Goal: Transaction & Acquisition: Purchase product/service

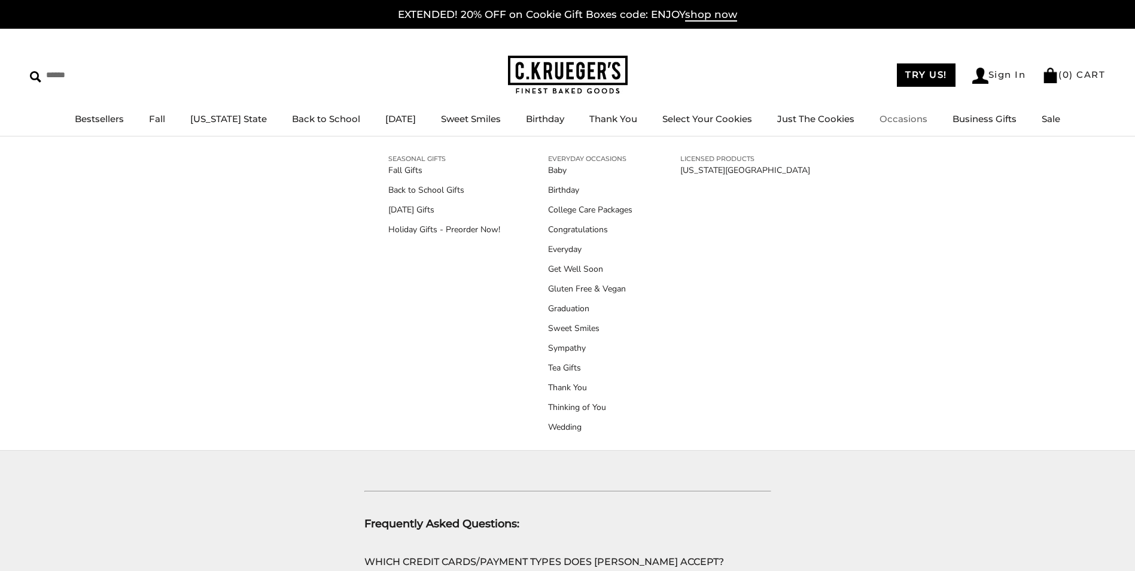
click at [892, 118] on link "Occasions" at bounding box center [904, 118] width 48 height 11
click at [431, 233] on link "Holiday Gifts - Preorder Now!" at bounding box center [444, 229] width 112 height 13
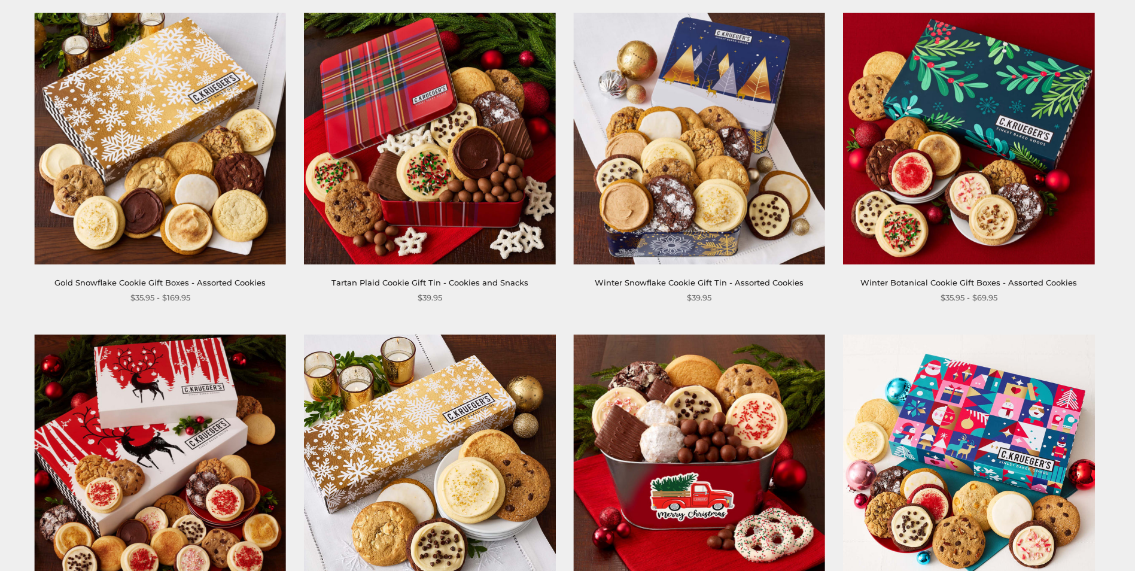
scroll to position [299, 0]
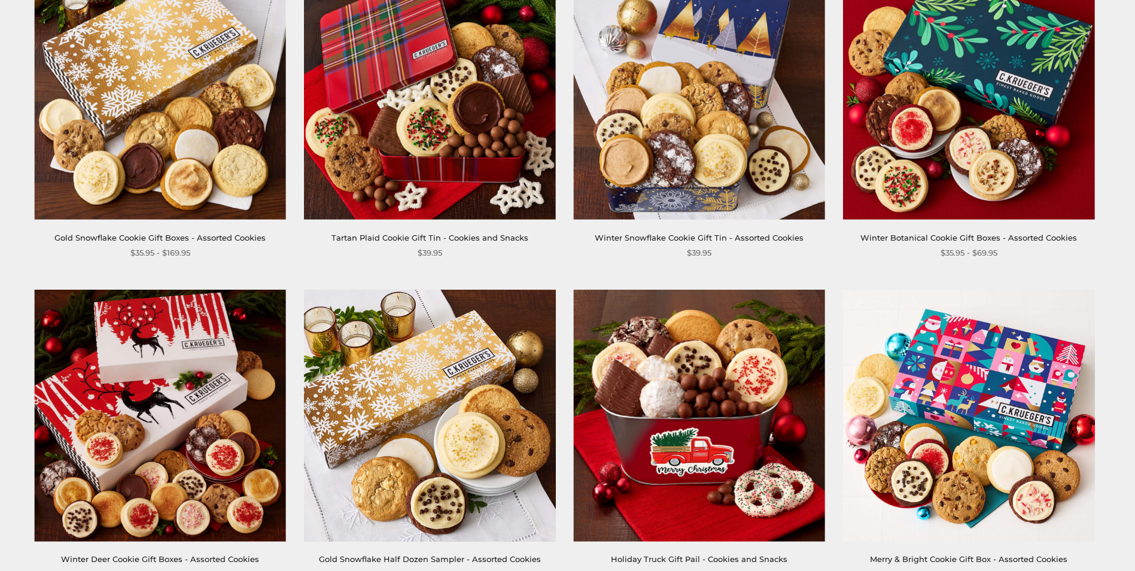
click at [187, 166] on img at bounding box center [160, 94] width 252 height 252
click at [364, 317] on img at bounding box center [430, 416] width 252 height 252
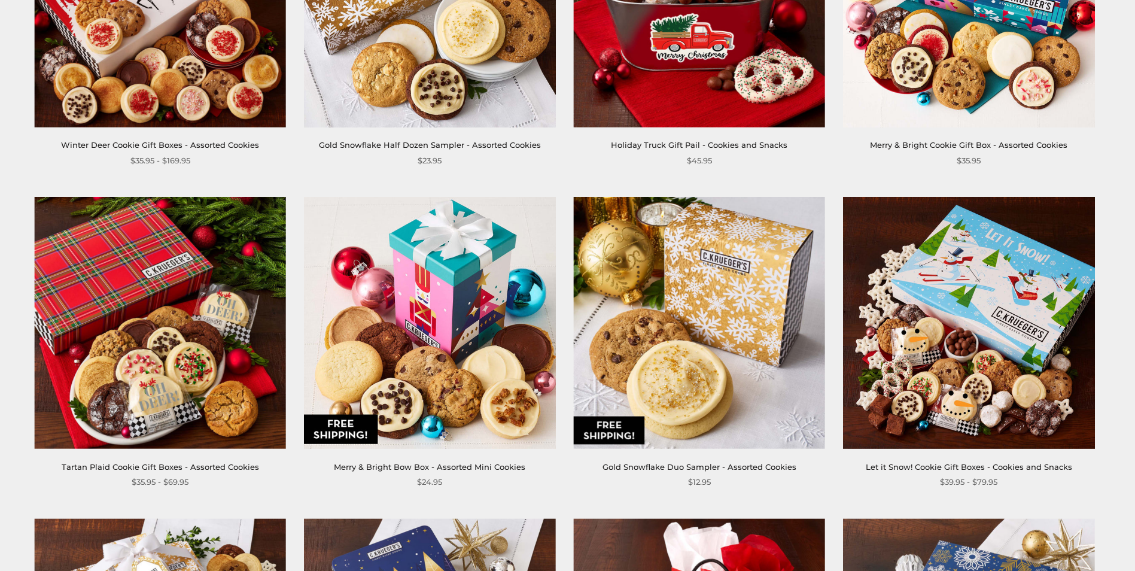
scroll to position [718, 0]
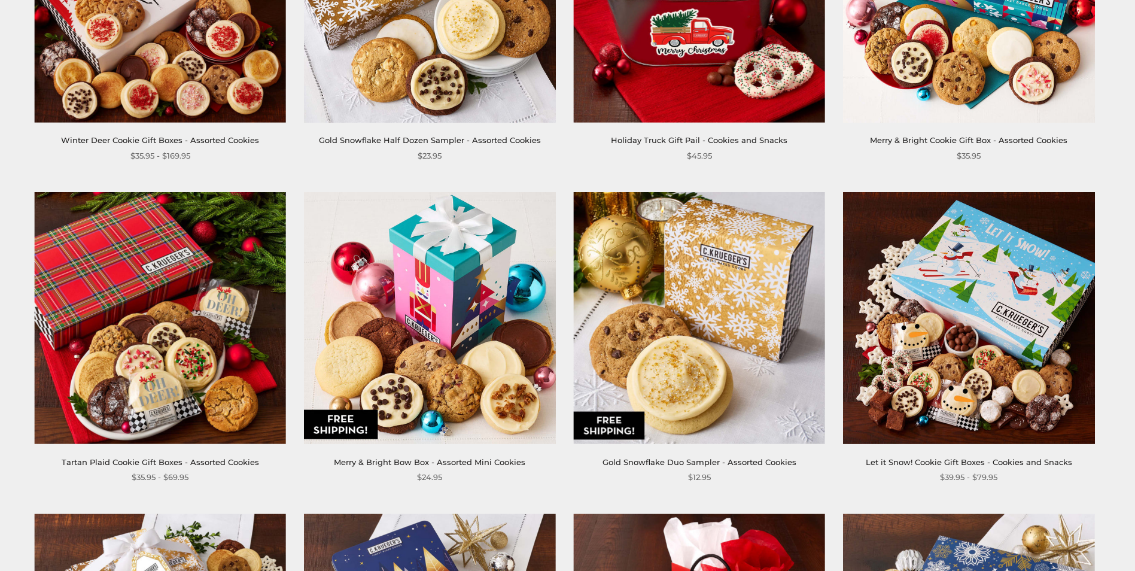
click at [695, 338] on img at bounding box center [699, 318] width 252 height 252
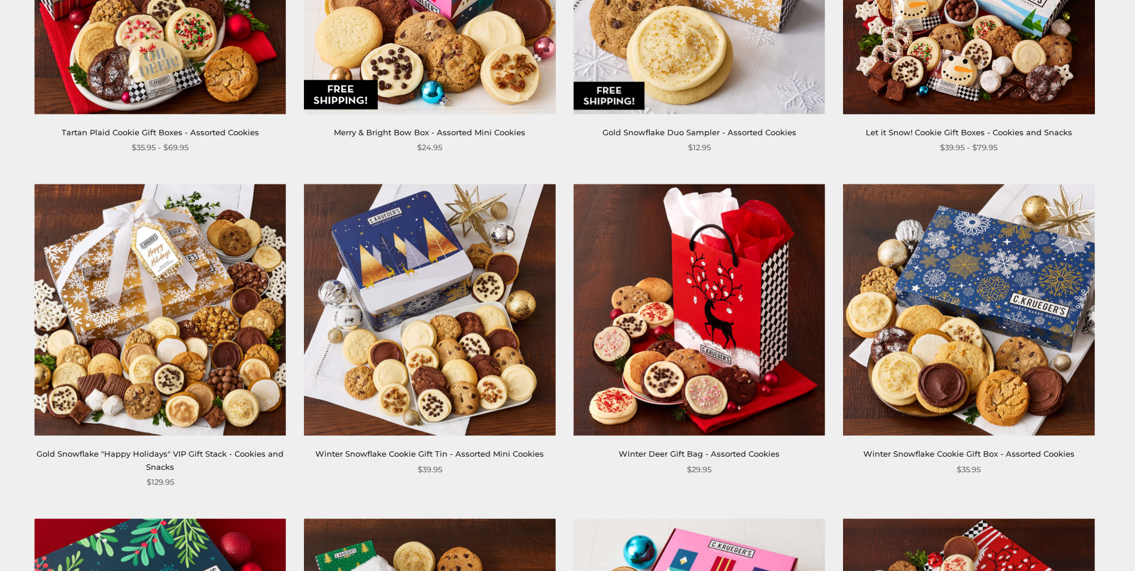
scroll to position [1077, 0]
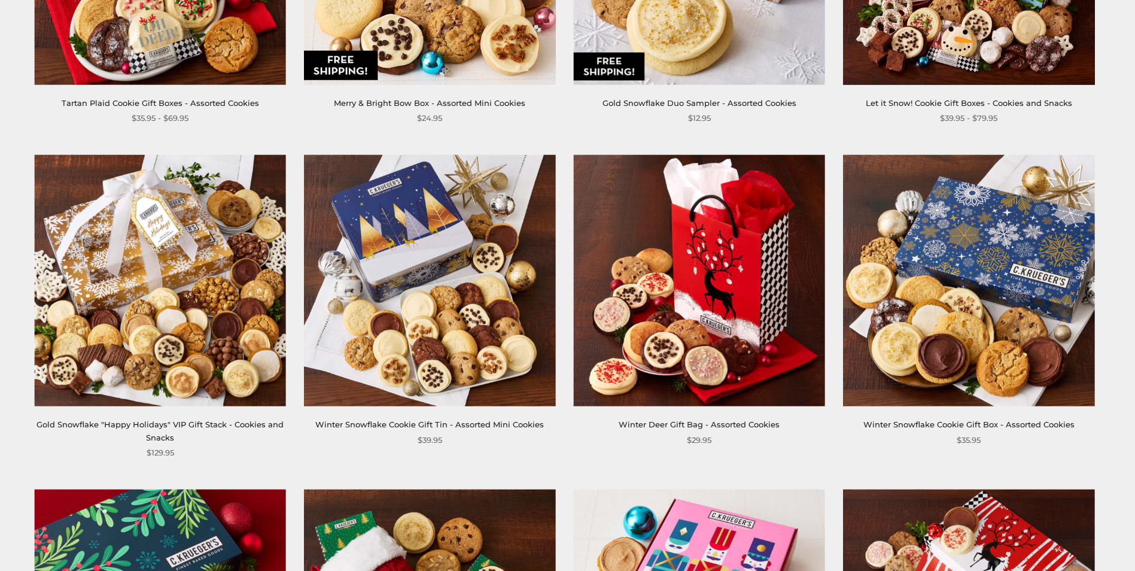
click at [244, 273] on img at bounding box center [160, 281] width 252 height 252
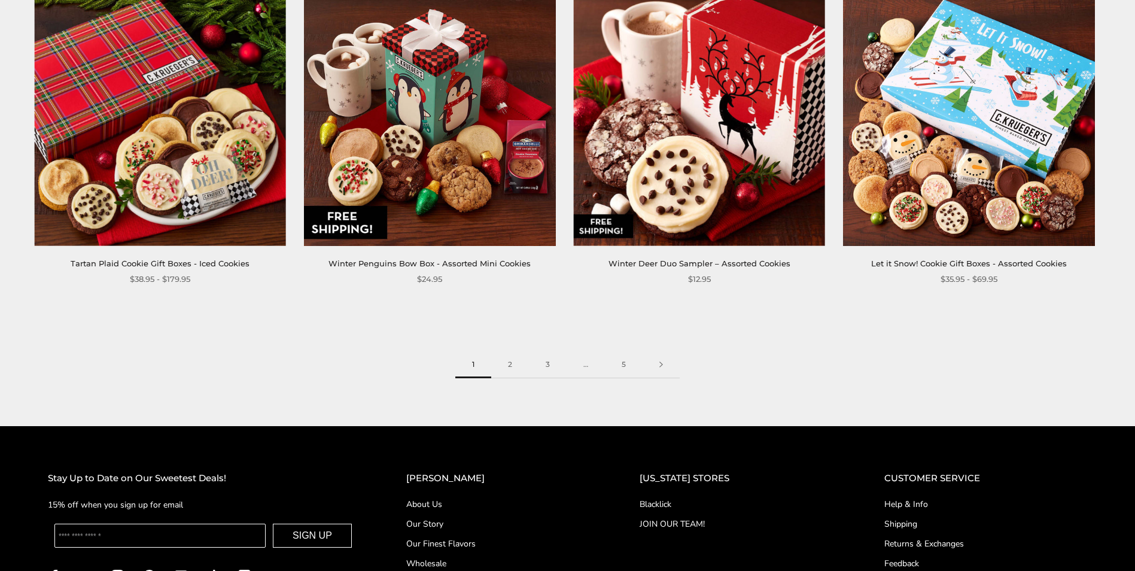
scroll to position [1915, 0]
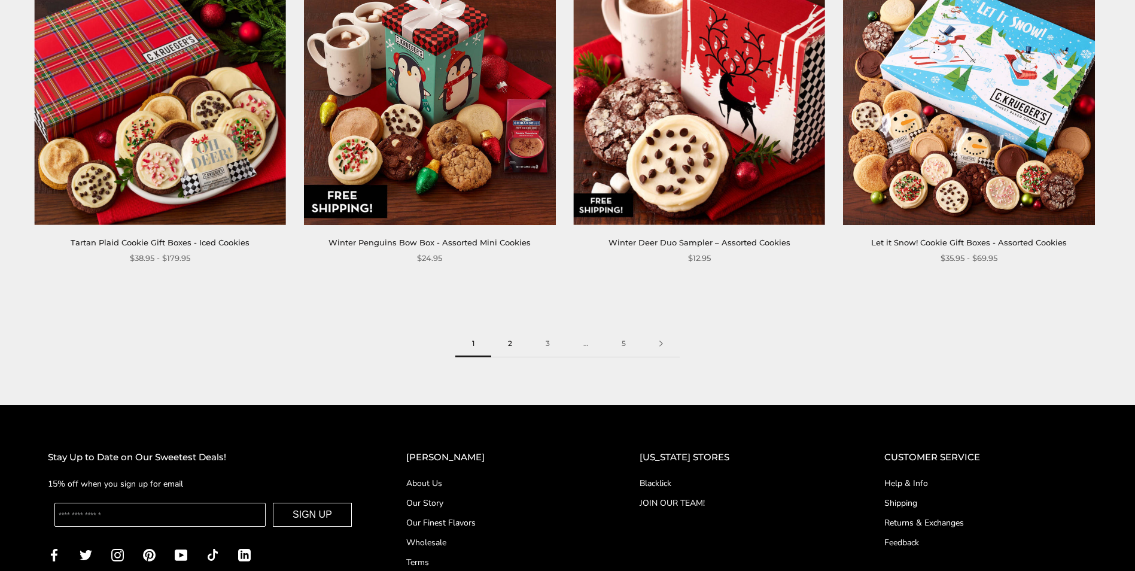
click at [515, 339] on link "2" at bounding box center [510, 343] width 38 height 27
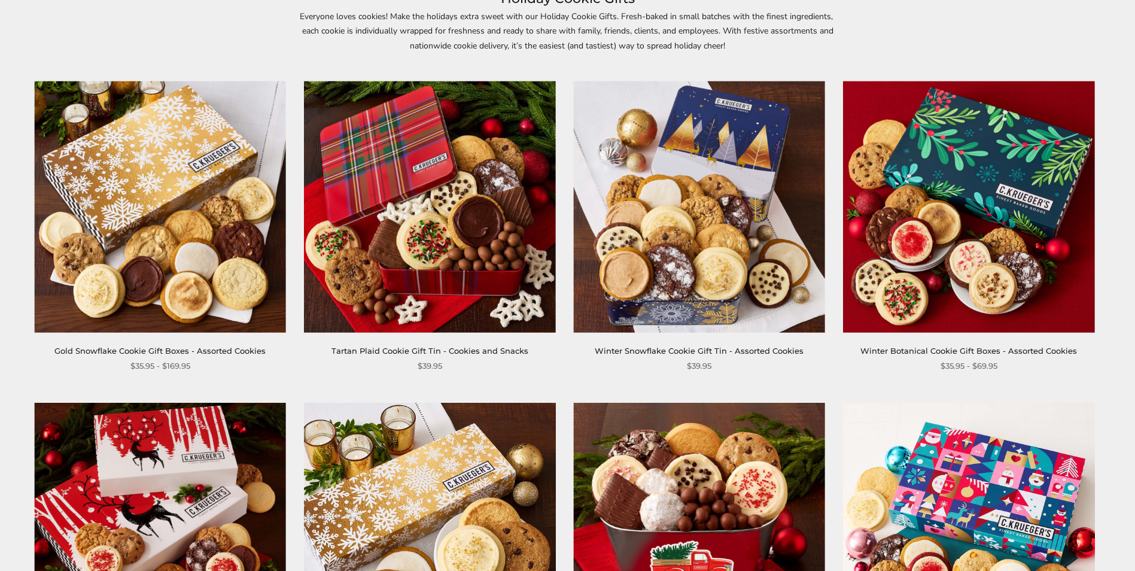
scroll to position [180, 0]
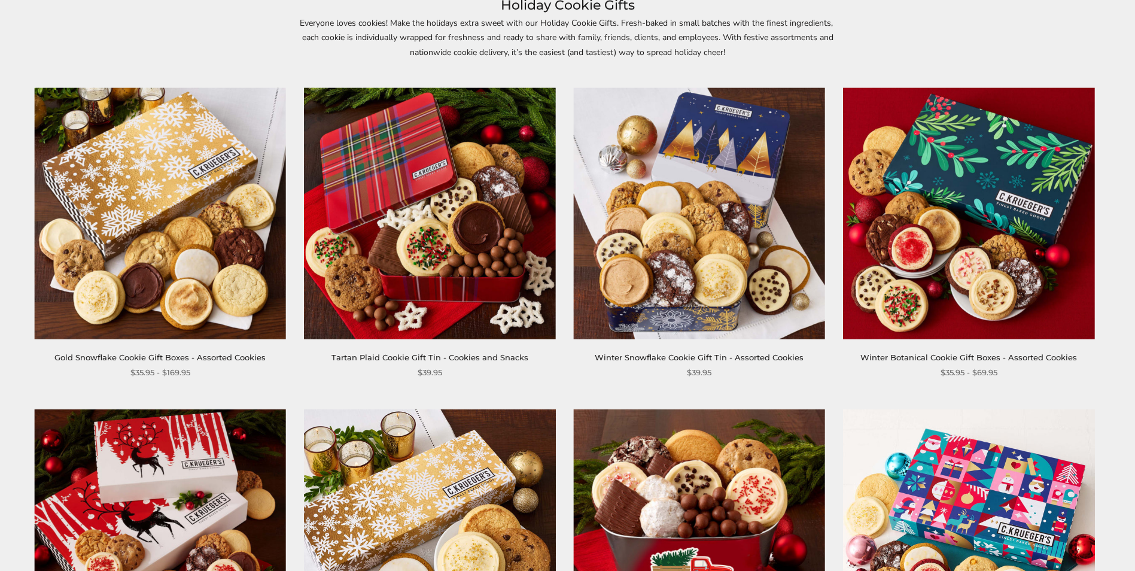
click at [161, 181] on img at bounding box center [160, 213] width 252 height 252
click at [442, 244] on img at bounding box center [430, 213] width 252 height 252
click at [928, 214] on img at bounding box center [969, 213] width 252 height 252
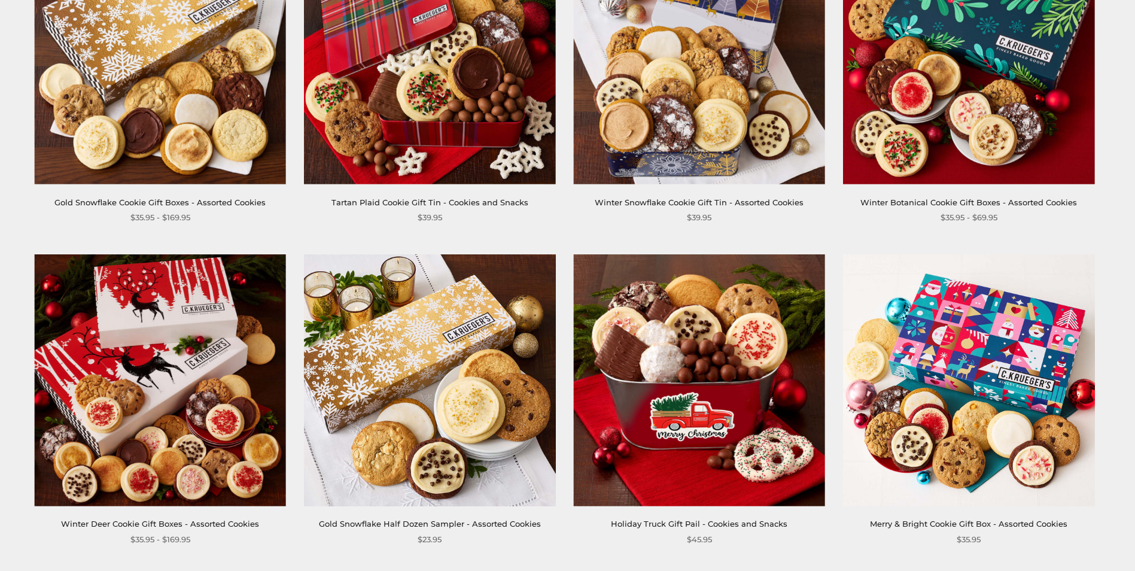
scroll to position [419, 0]
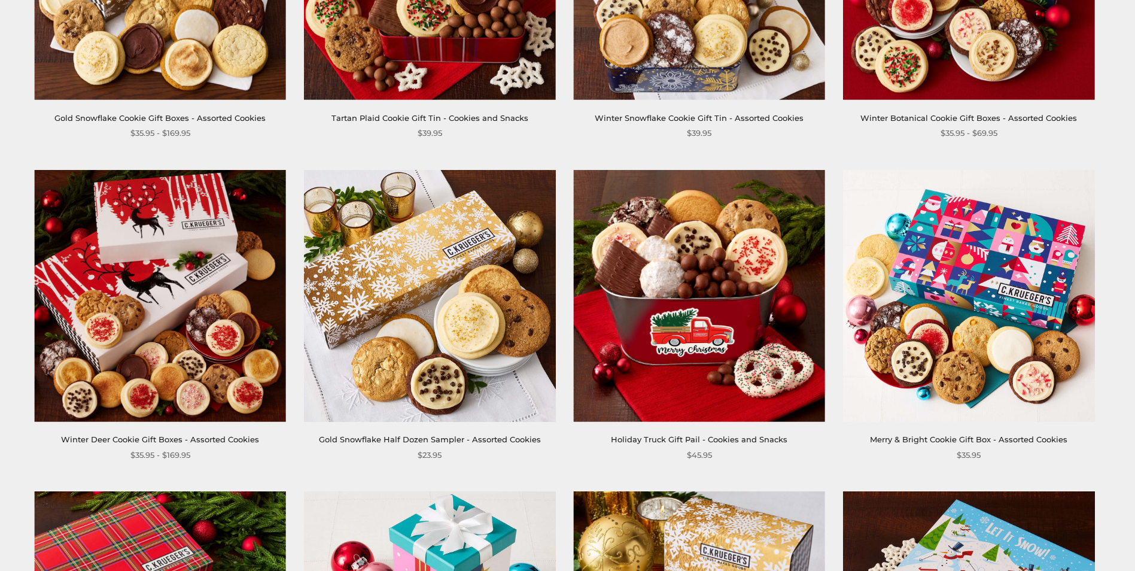
click at [184, 307] on img at bounding box center [160, 296] width 252 height 252
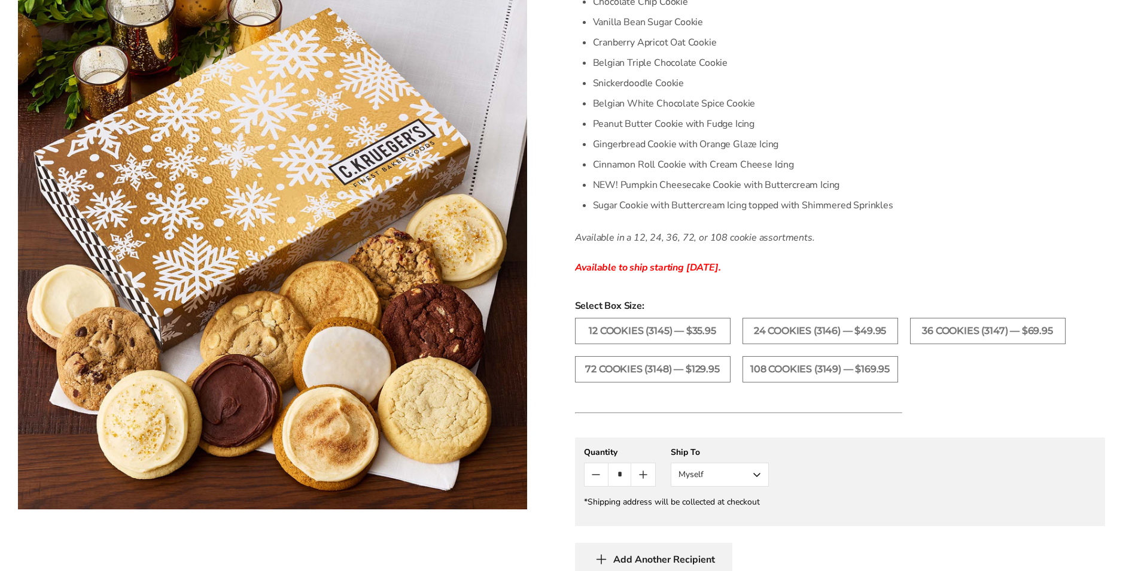
scroll to position [479, 0]
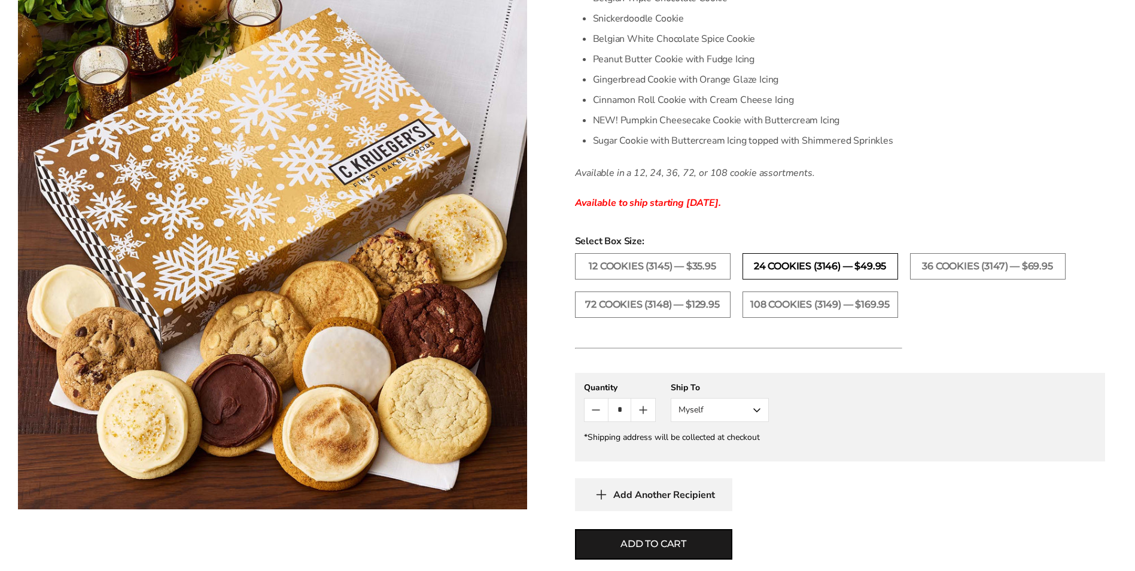
click at [755, 257] on label "24 Cookies (3146) — $49.95" at bounding box center [821, 266] width 156 height 26
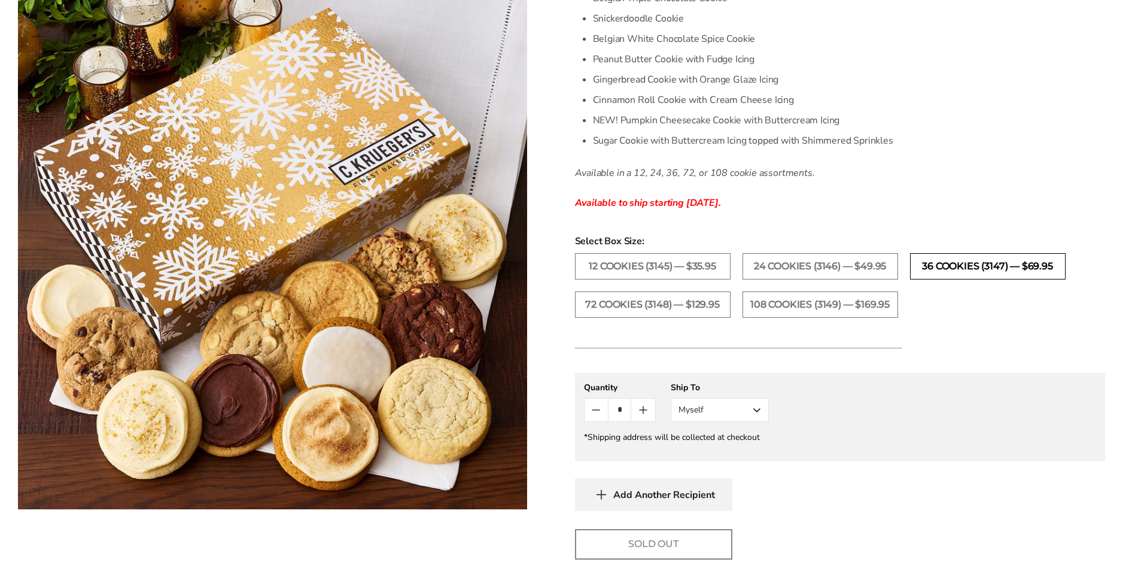
click at [962, 271] on label "36 Cookies (3147) — $69.95" at bounding box center [988, 266] width 156 height 26
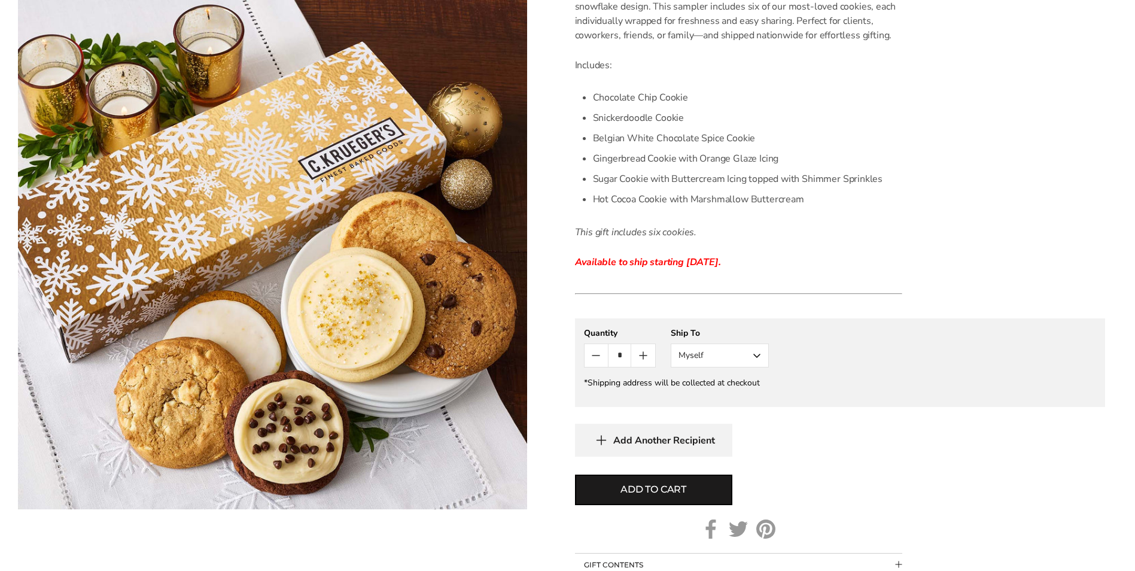
scroll to position [419, 0]
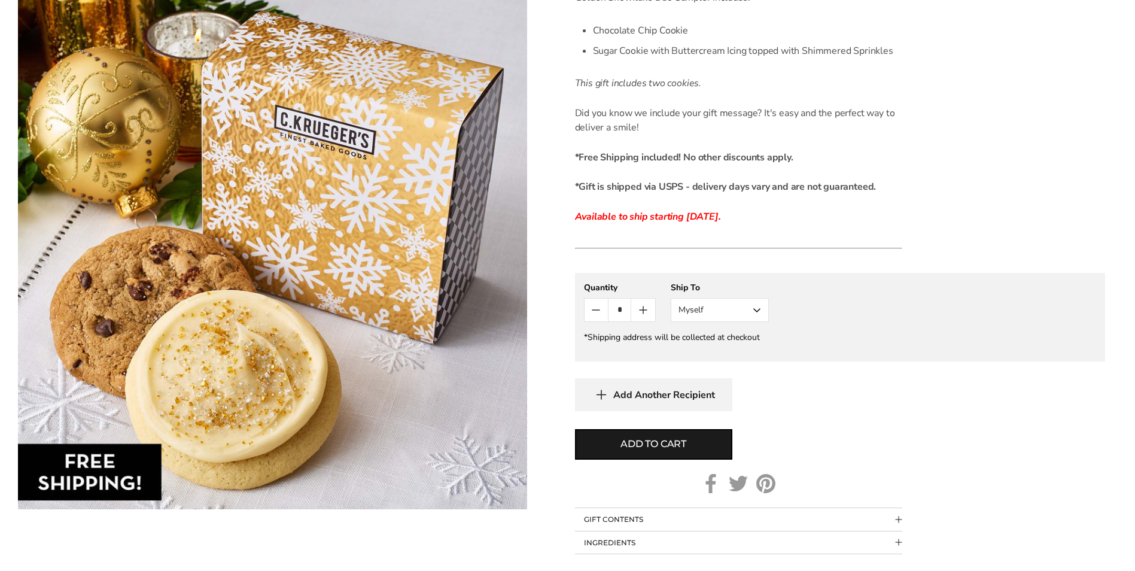
scroll to position [419, 0]
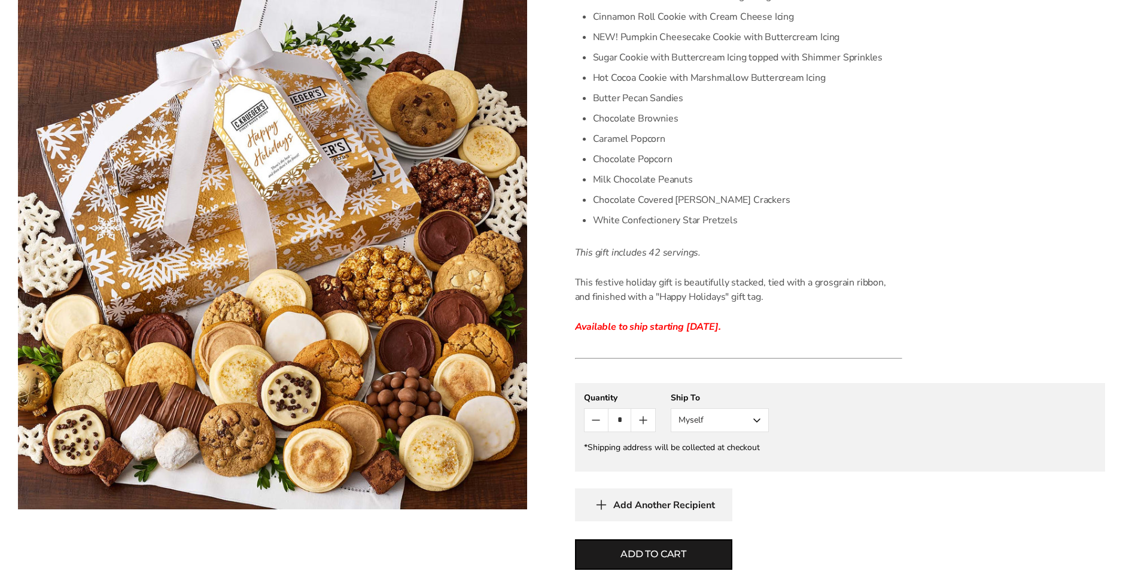
scroll to position [778, 0]
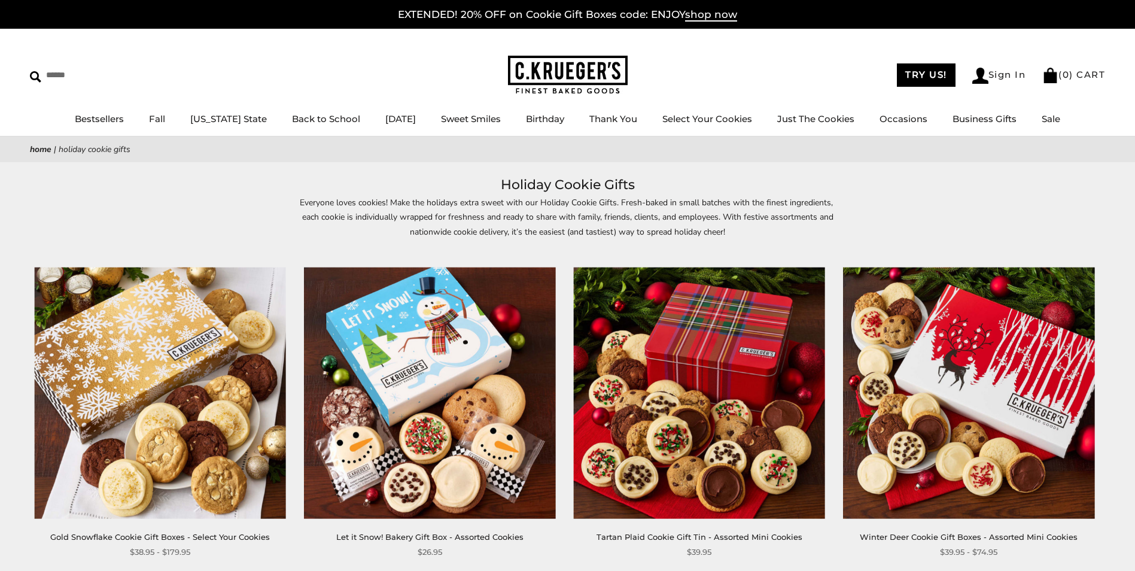
click at [178, 328] on img at bounding box center [160, 393] width 252 height 252
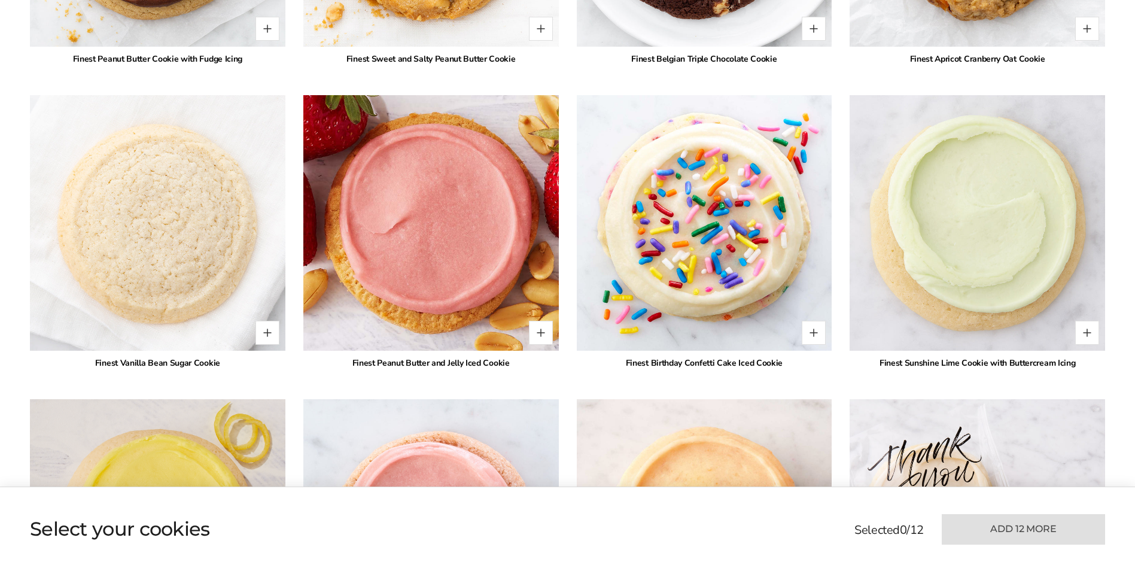
scroll to position [2274, 0]
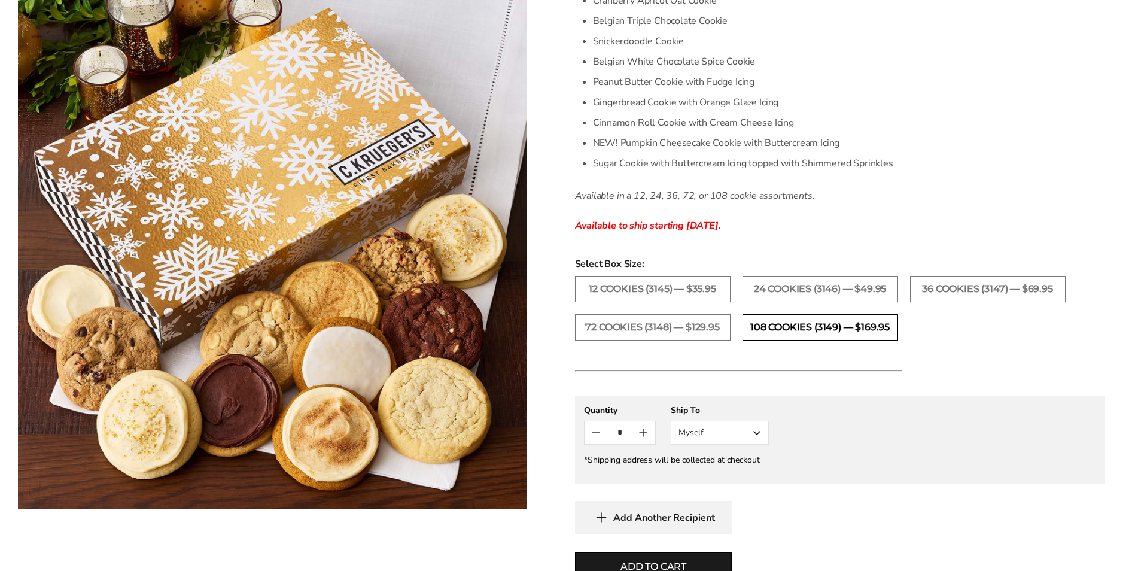
scroll to position [479, 0]
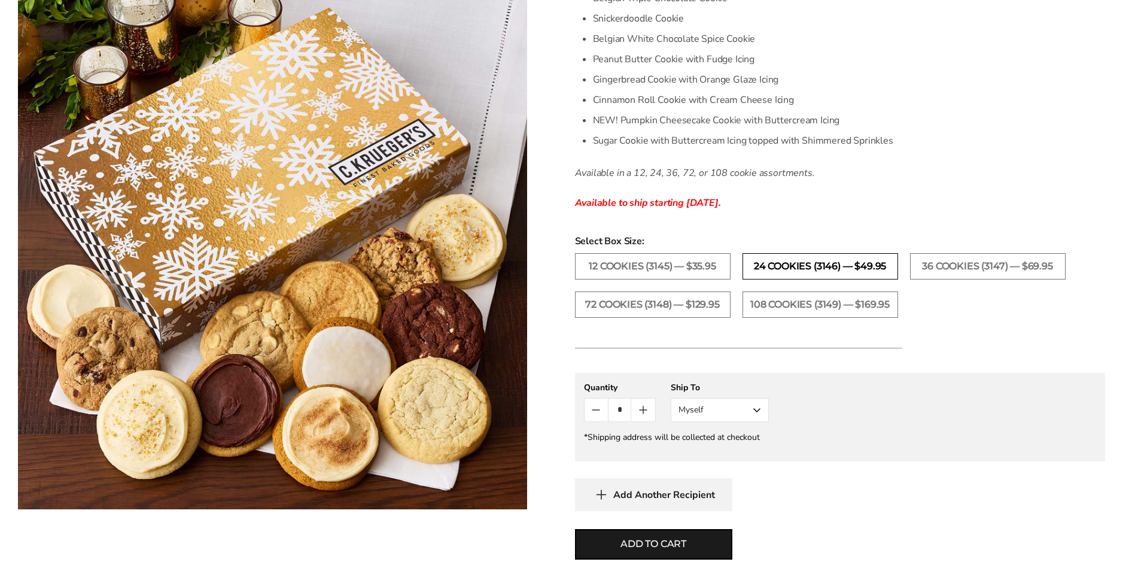
click at [817, 266] on label "24 Cookies (3146) — $49.95" at bounding box center [821, 266] width 156 height 26
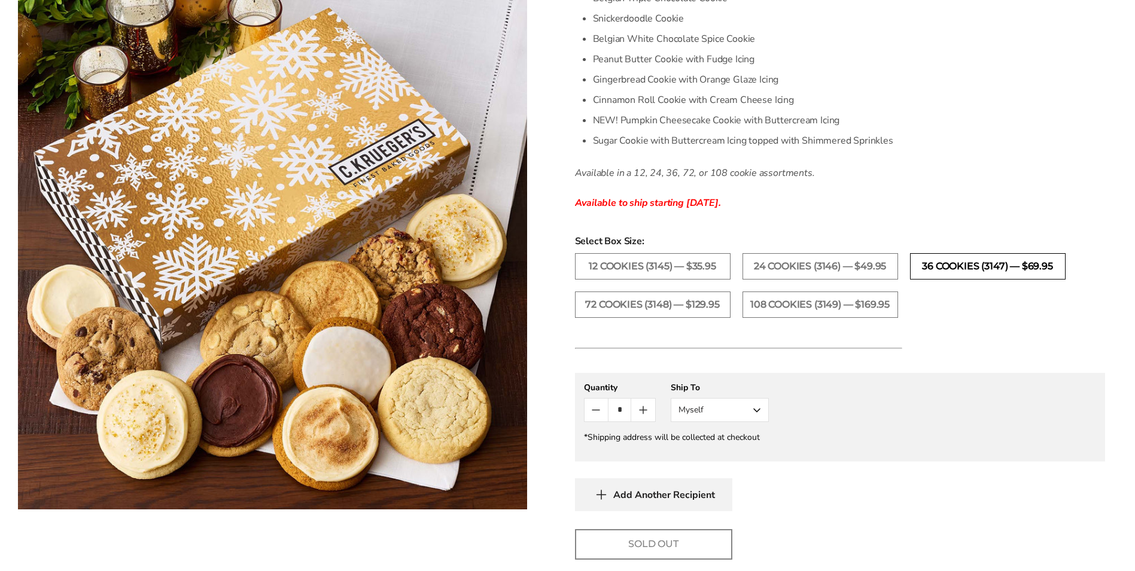
click at [982, 267] on label "36 Cookies (3147) — $69.95" at bounding box center [988, 266] width 156 height 26
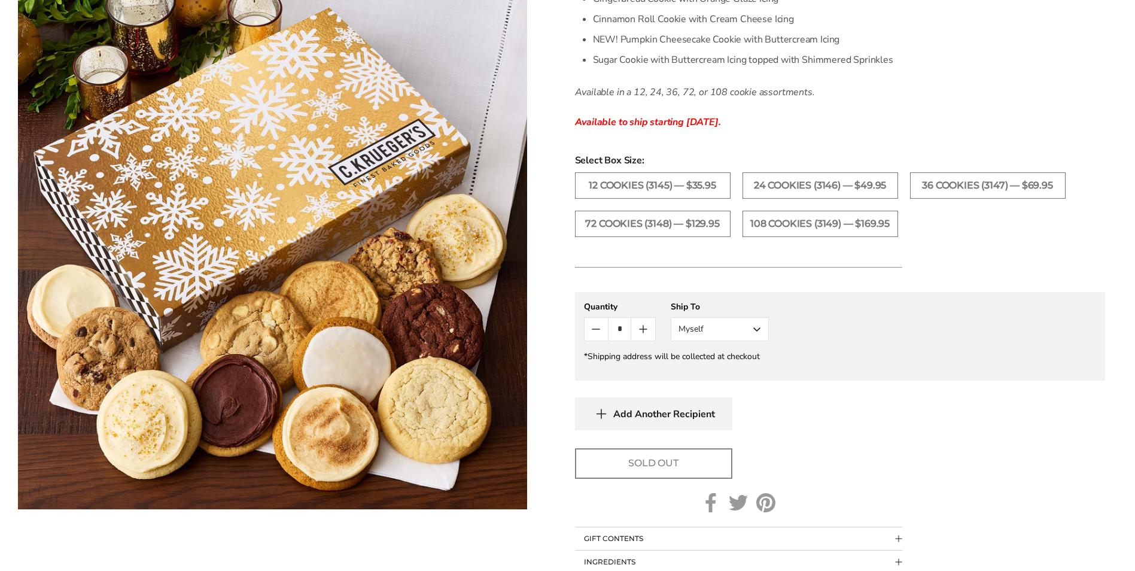
scroll to position [539, 0]
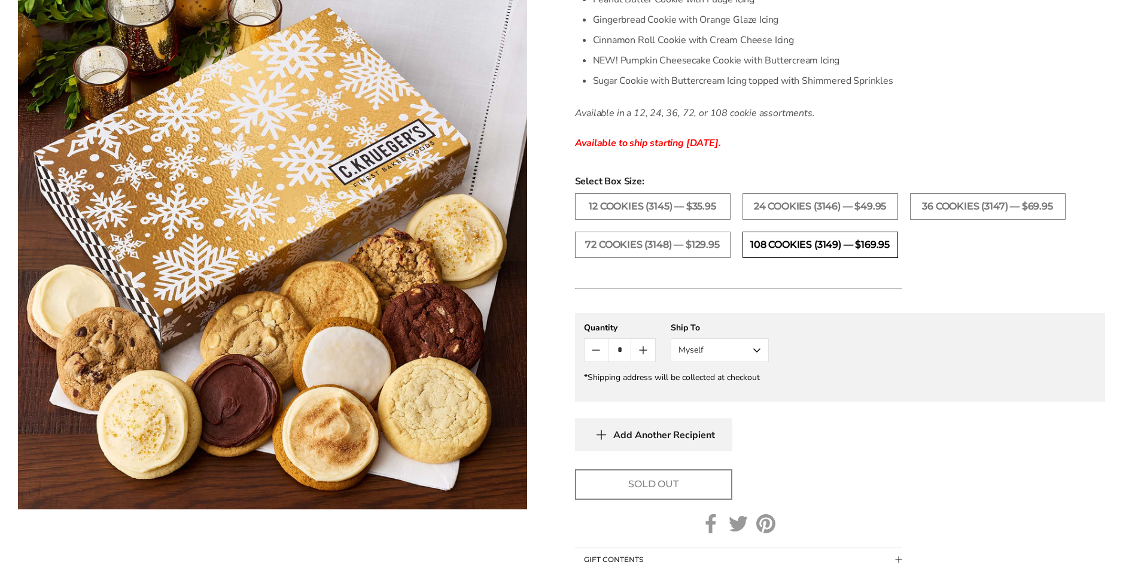
click at [786, 241] on label "108 Cookies (3149) — $169.95" at bounding box center [821, 245] width 156 height 26
click at [695, 241] on label "72 Cookies (3148) — $129.95" at bounding box center [653, 245] width 156 height 26
click at [926, 208] on label "36 Cookies (3147) — $69.95" at bounding box center [988, 206] width 156 height 26
click at [854, 211] on label "24 Cookies (3146) — $49.95" at bounding box center [821, 206] width 156 height 26
click at [761, 202] on label "24 Cookies (3146) — $49.95" at bounding box center [821, 206] width 156 height 26
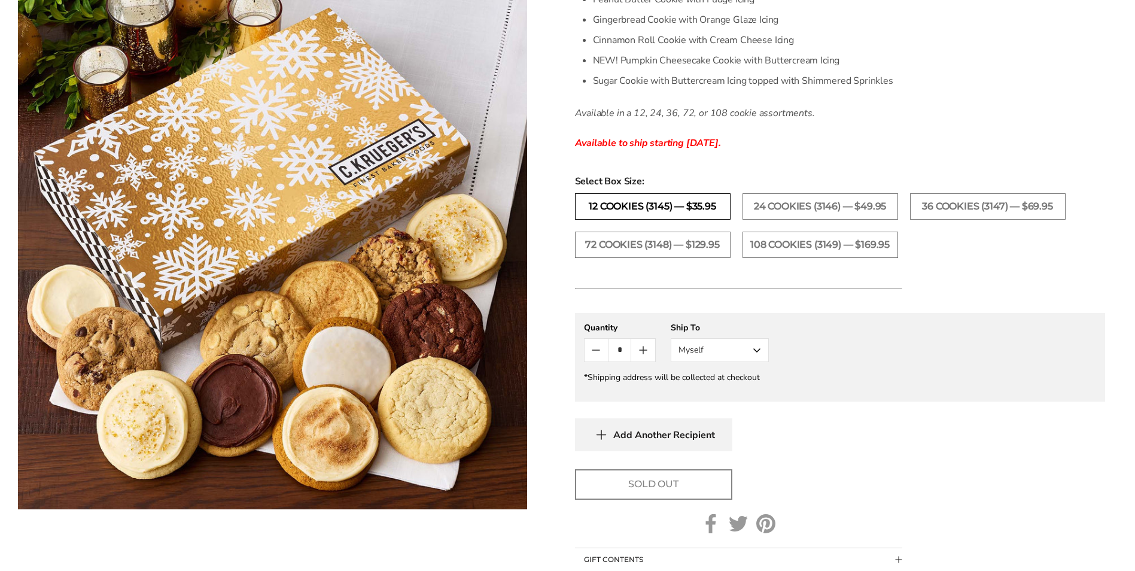
click at [627, 198] on label "12 Cookies (3145) — $35.95" at bounding box center [653, 206] width 156 height 26
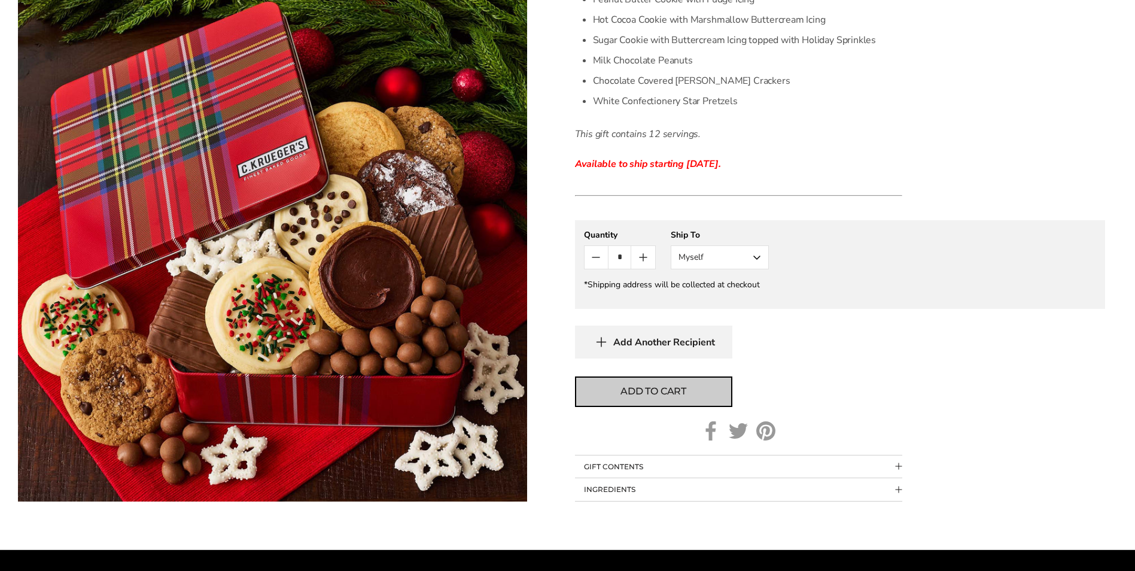
scroll to position [539, 0]
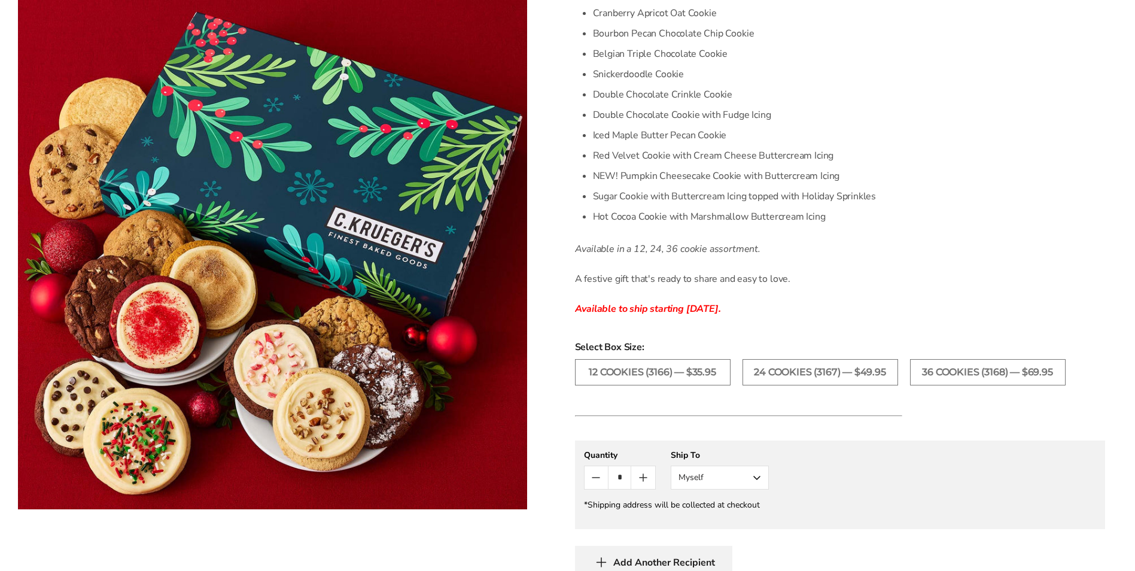
scroll to position [479, 0]
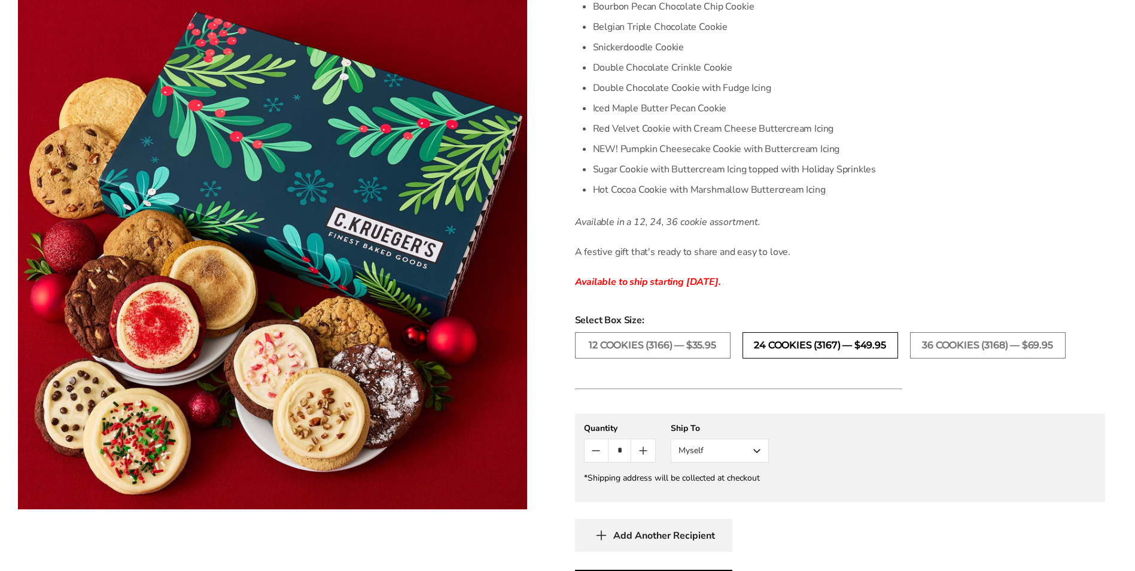
click at [790, 346] on label "24 Cookies (3167) — $49.95" at bounding box center [821, 345] width 156 height 26
click at [994, 346] on label "36 Cookies (3168) — $69.95" at bounding box center [988, 345] width 156 height 26
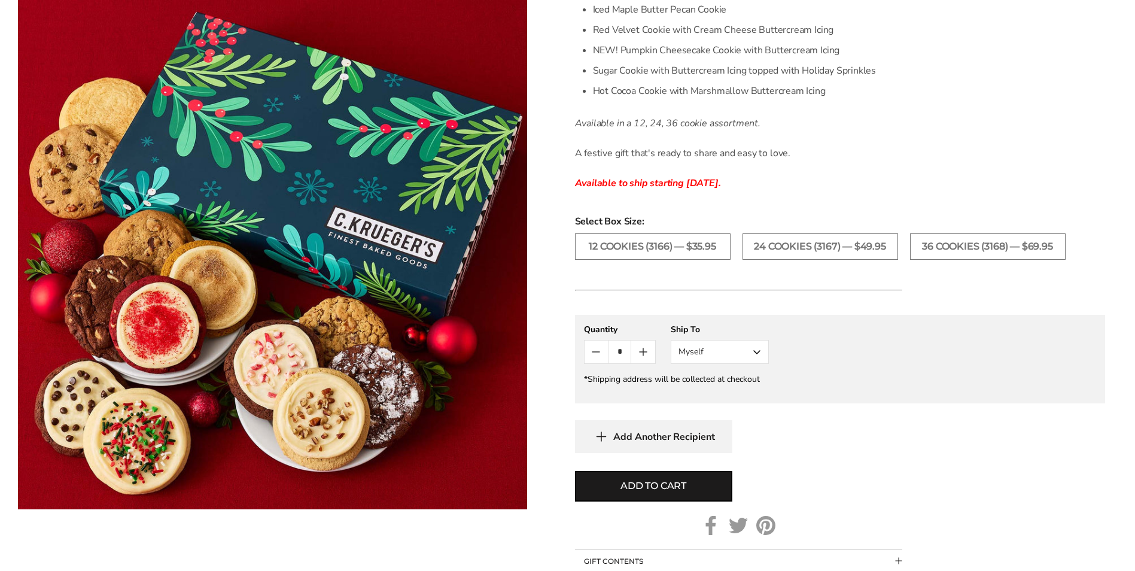
scroll to position [598, 0]
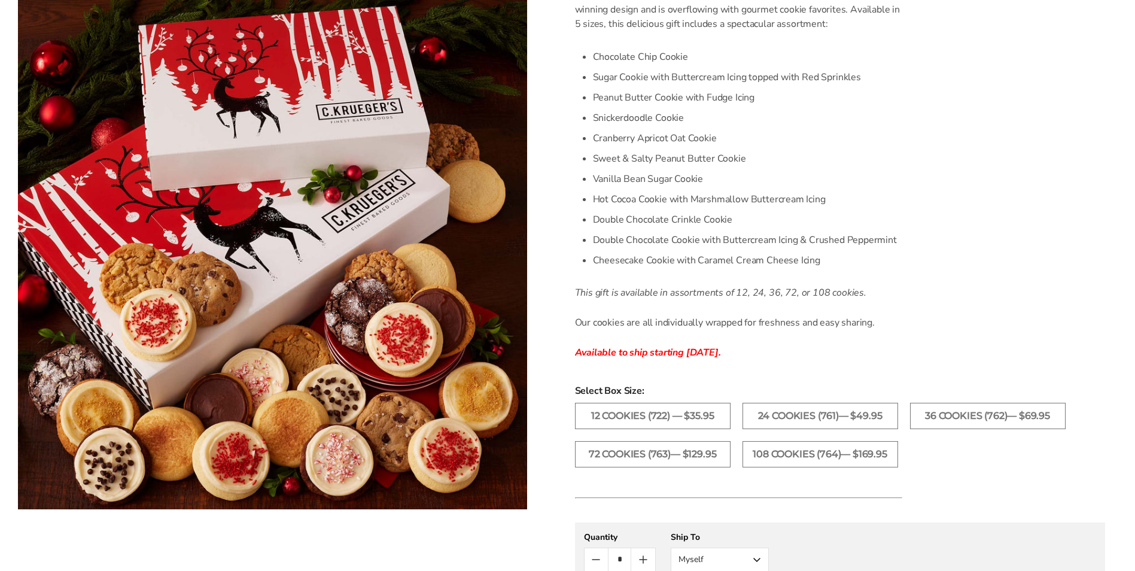
scroll to position [479, 0]
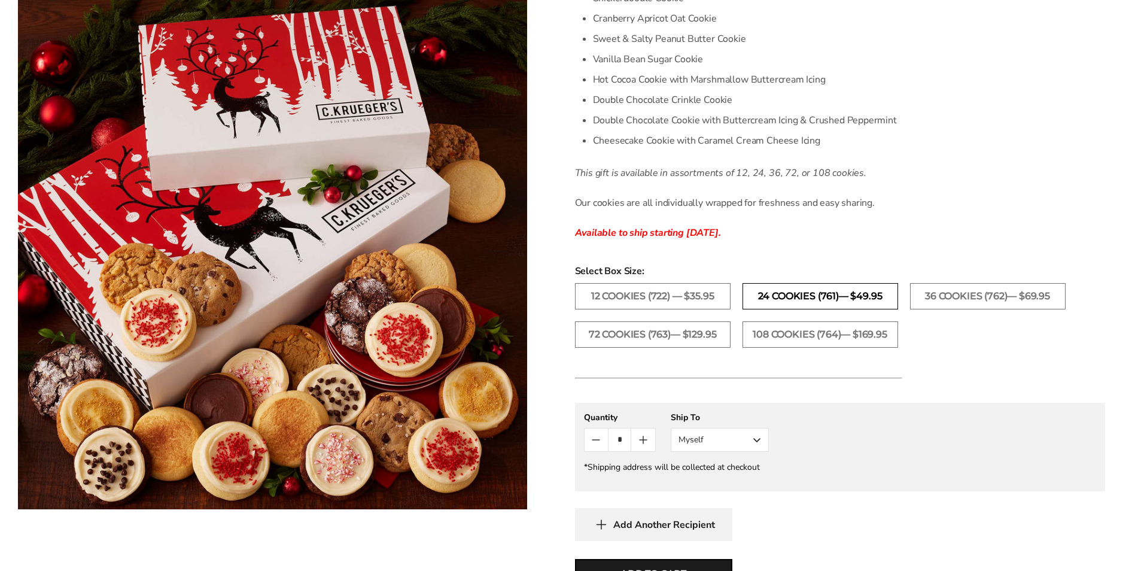
click at [796, 302] on label "24 Cookies (761)— $49.95" at bounding box center [821, 296] width 156 height 26
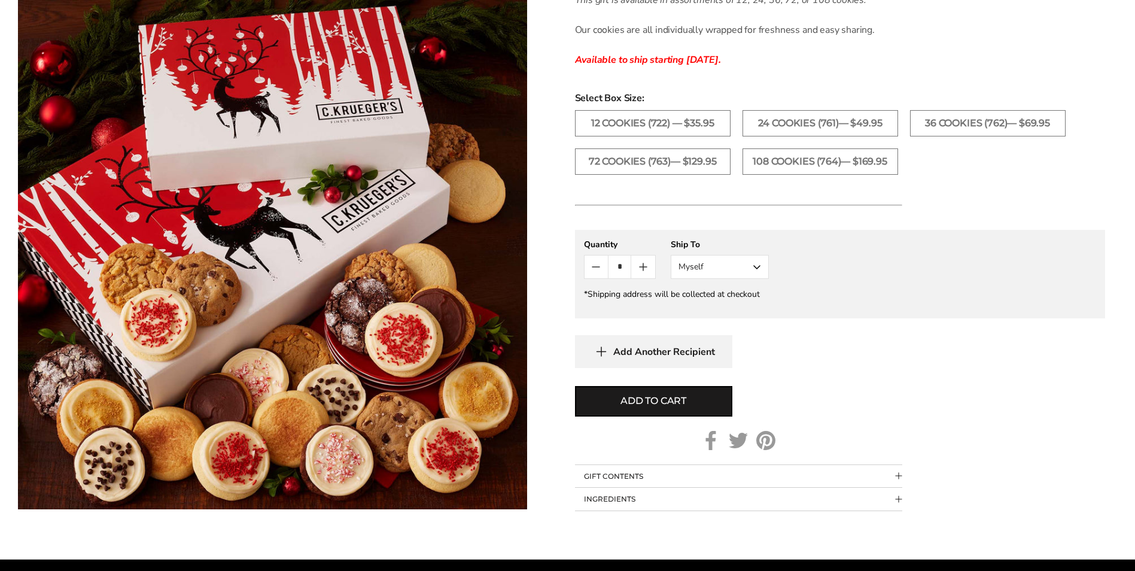
scroll to position [658, 0]
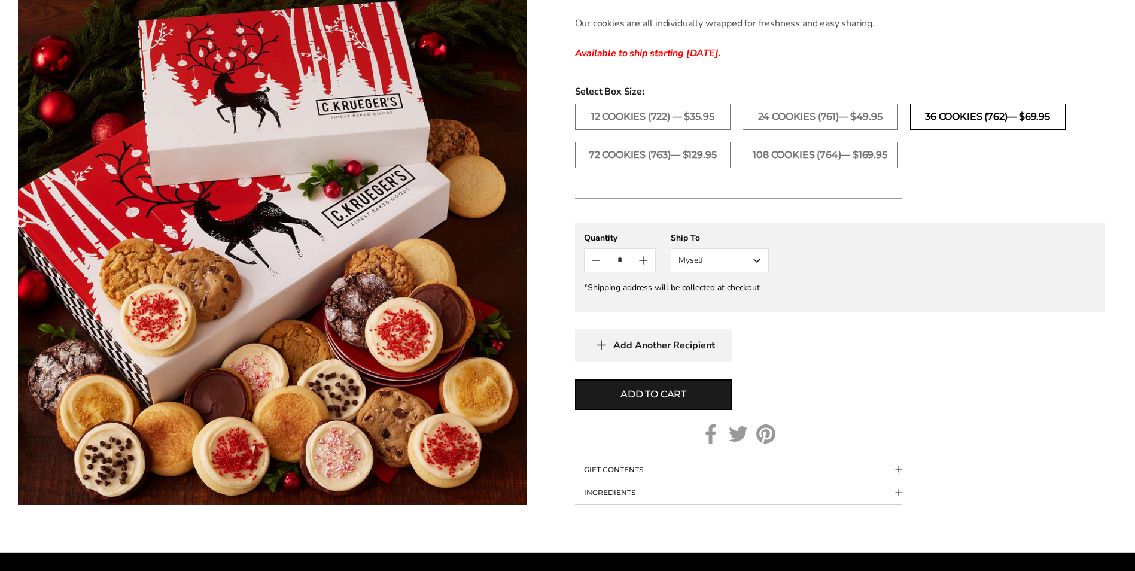
click at [959, 124] on label "36 Cookies (762)— $69.95" at bounding box center [988, 117] width 156 height 26
click at [682, 157] on label "72 Cookies (763)— $129.95" at bounding box center [653, 155] width 156 height 26
click at [805, 157] on label "108 Cookies (764)— $169.95" at bounding box center [821, 155] width 156 height 26
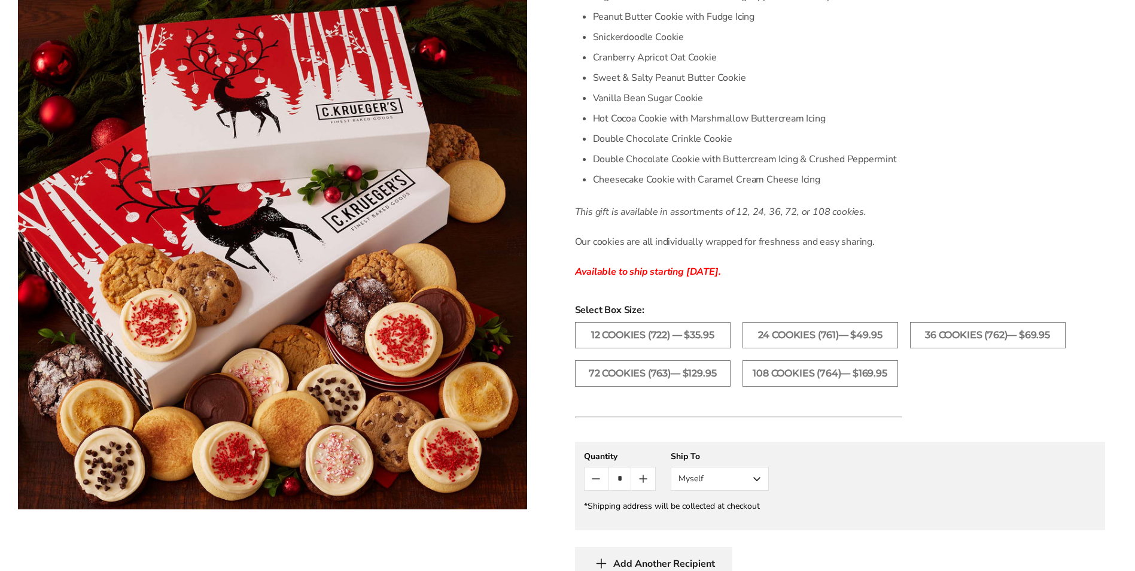
scroll to position [419, 0]
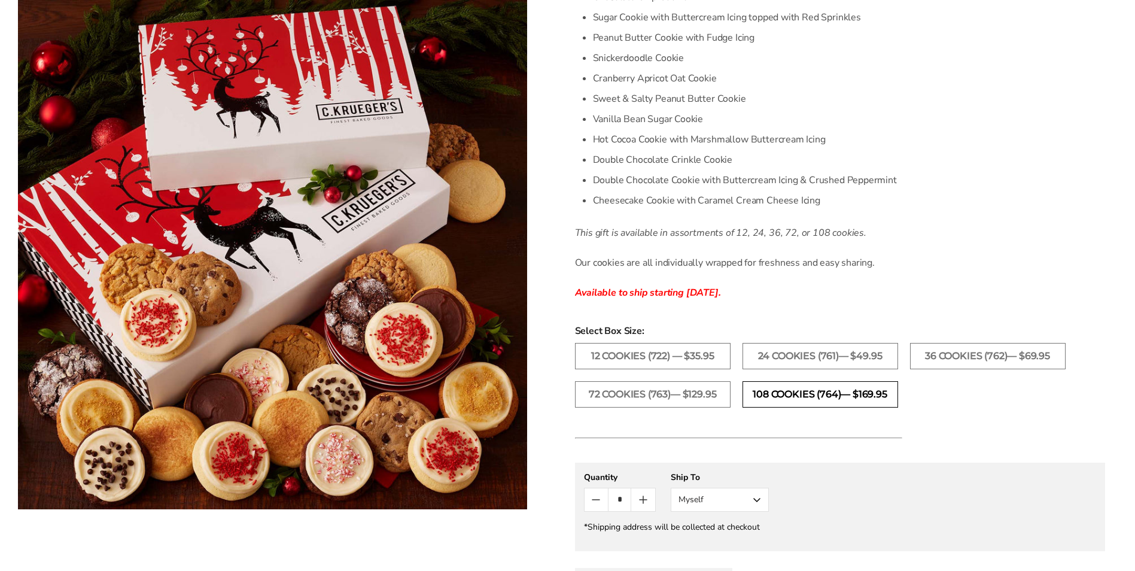
click at [831, 393] on label "108 Cookies (764)— $169.95" at bounding box center [821, 394] width 156 height 26
